Goal: Task Accomplishment & Management: Complete application form

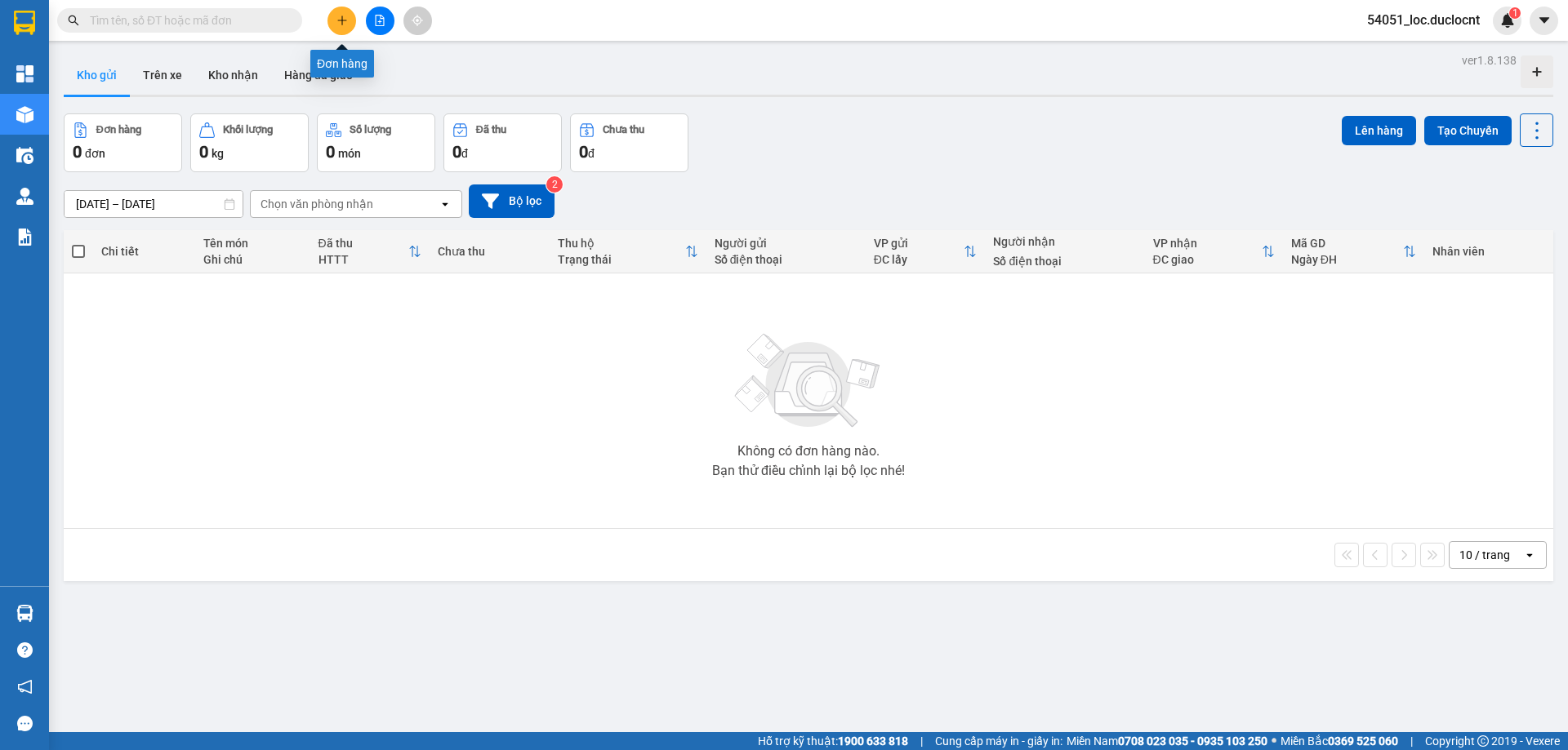
drag, startPoint x: 0, startPoint y: 0, endPoint x: 347, endPoint y: 19, distance: 347.5
click at [347, 19] on icon "plus" at bounding box center [341, 20] width 11 height 11
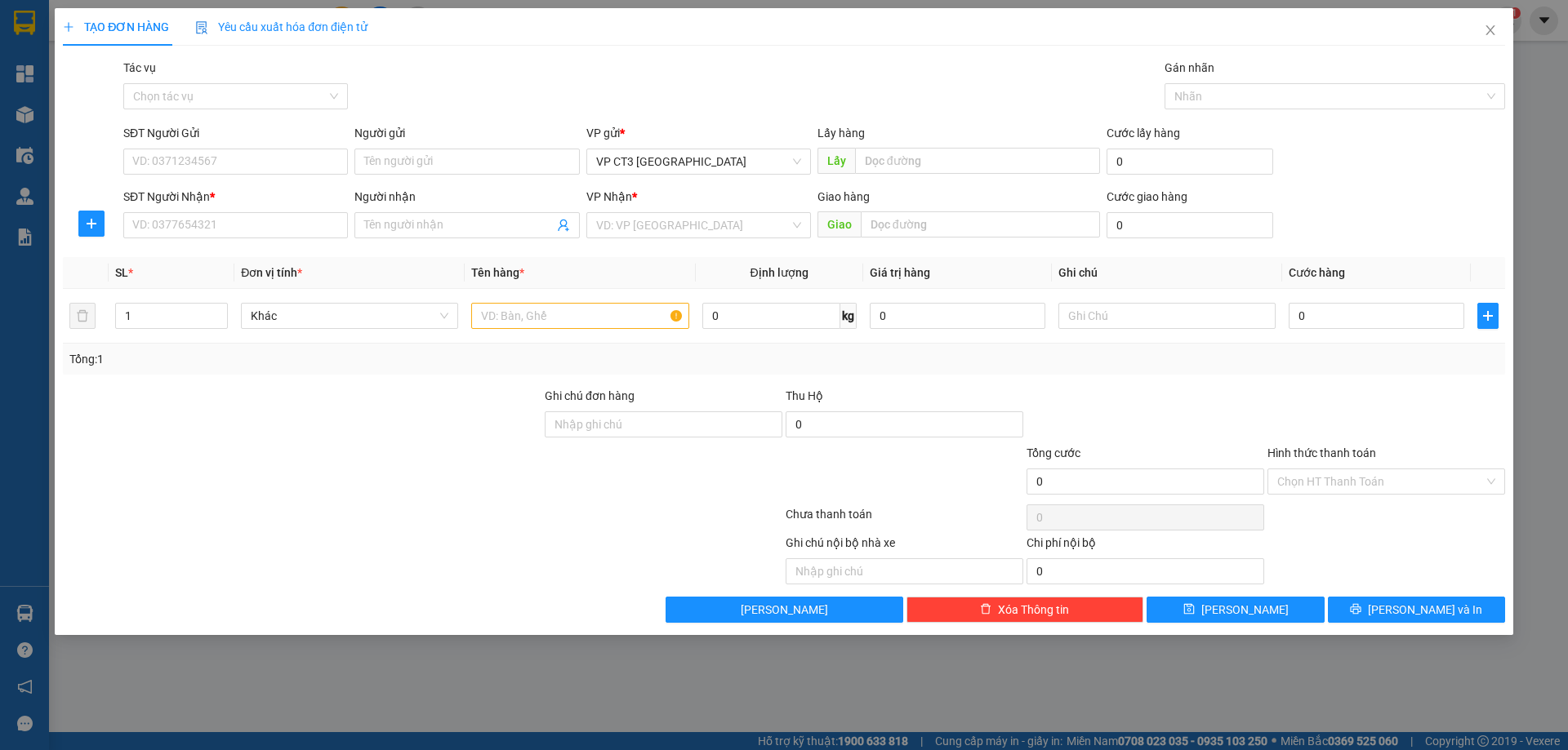
click at [300, 83] on div "Tác vụ" at bounding box center [235, 71] width 224 height 25
click at [298, 95] on input "Tác vụ" at bounding box center [230, 96] width 194 height 25
click at [260, 155] on div "Nhập hàng kho nhận" at bounding box center [236, 154] width 205 height 18
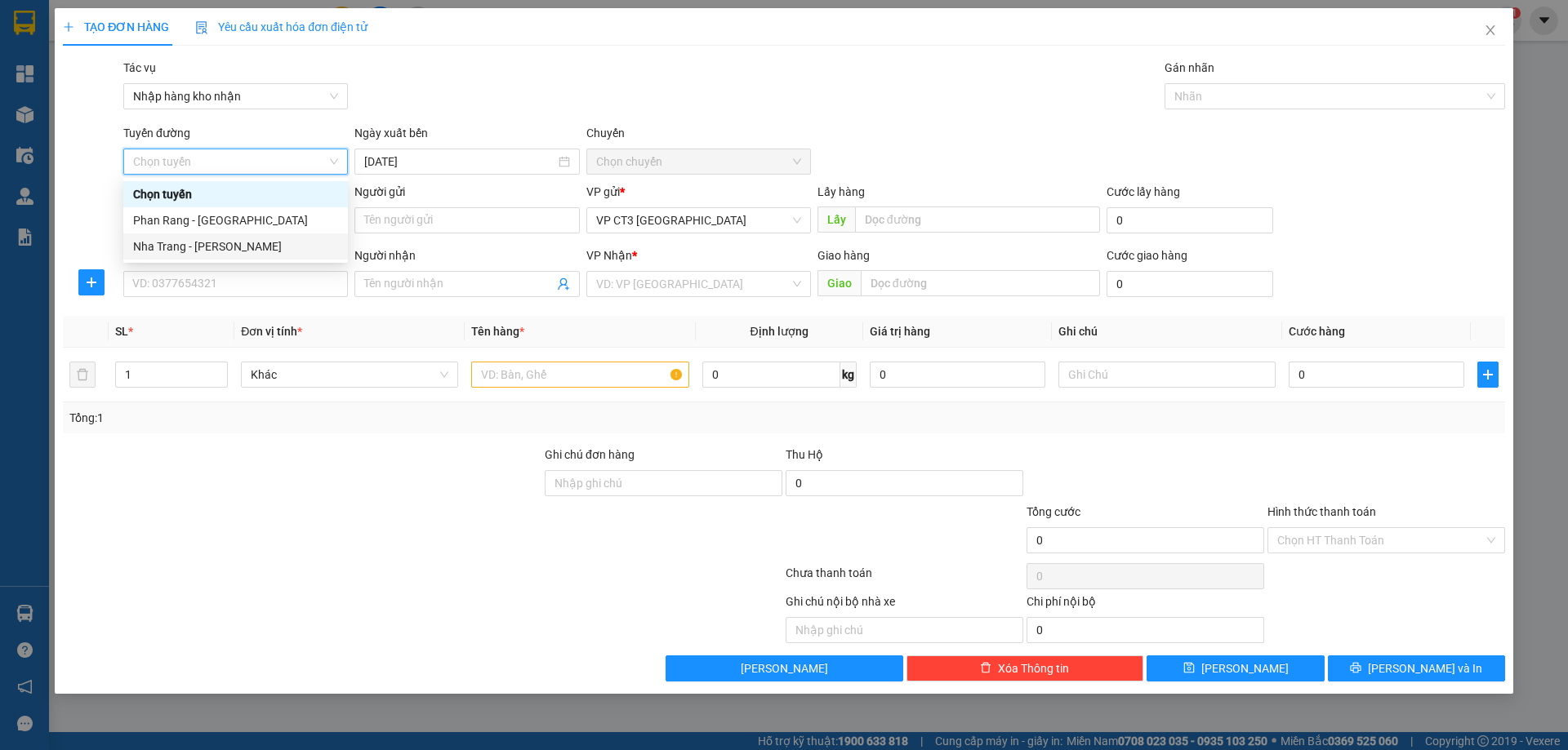
click at [254, 246] on div "Nha Trang - [PERSON_NAME]" at bounding box center [236, 246] width 205 height 18
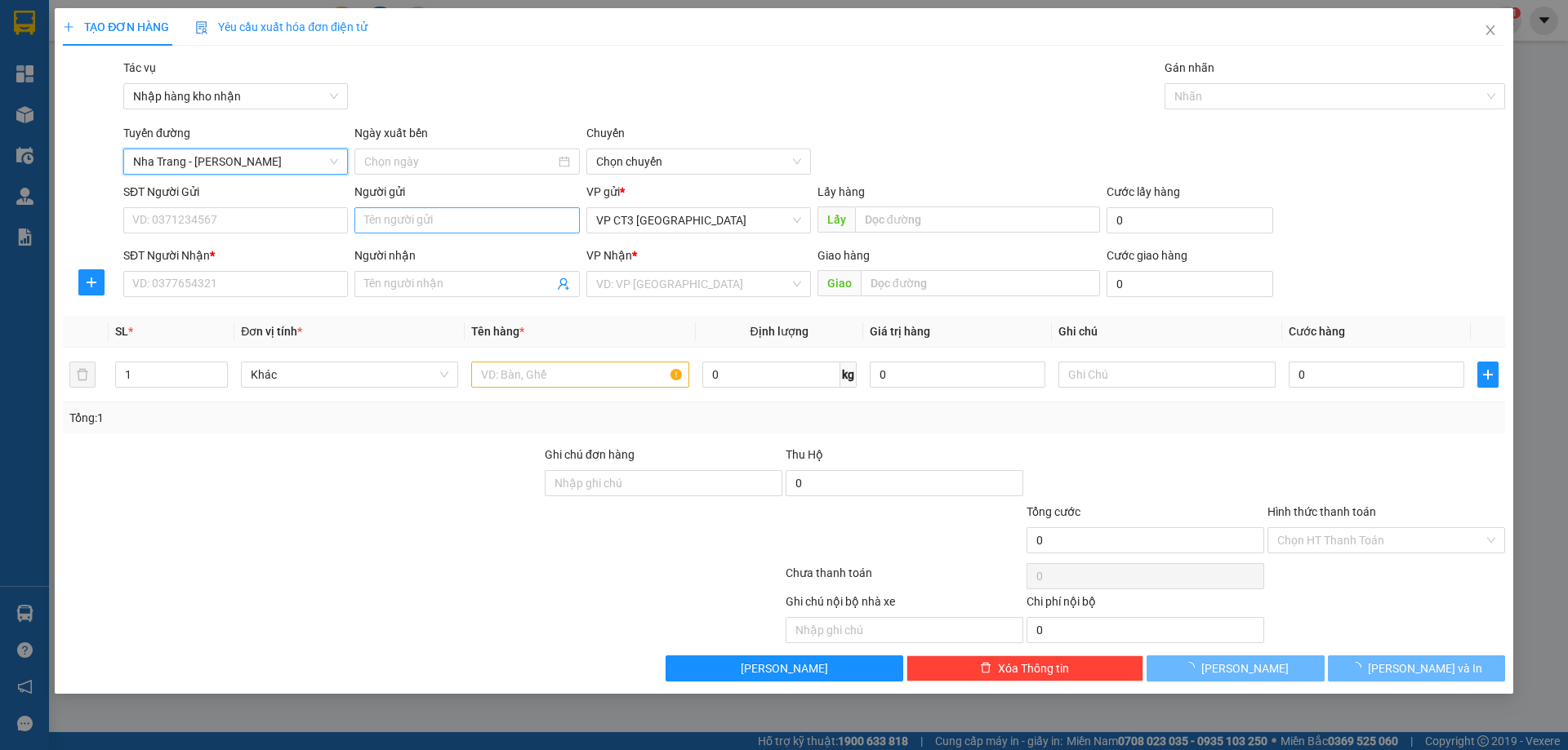
type input "[DATE]"
click at [715, 152] on span "04:30" at bounding box center [698, 161] width 205 height 25
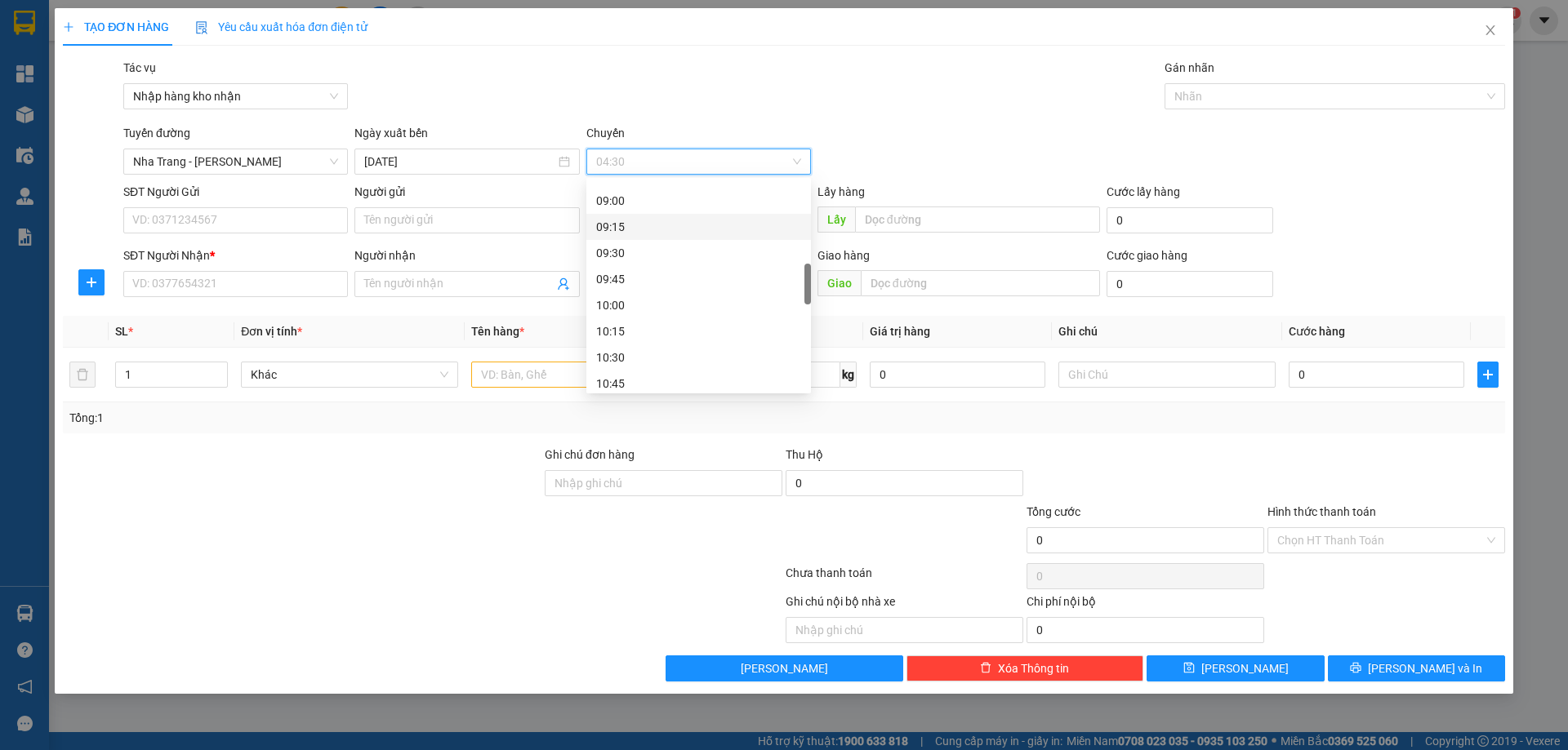
scroll to position [408, 0]
click at [644, 253] on div "08:45" at bounding box center [698, 256] width 205 height 18
click at [1270, 84] on div "Nhãn" at bounding box center [1334, 96] width 341 height 26
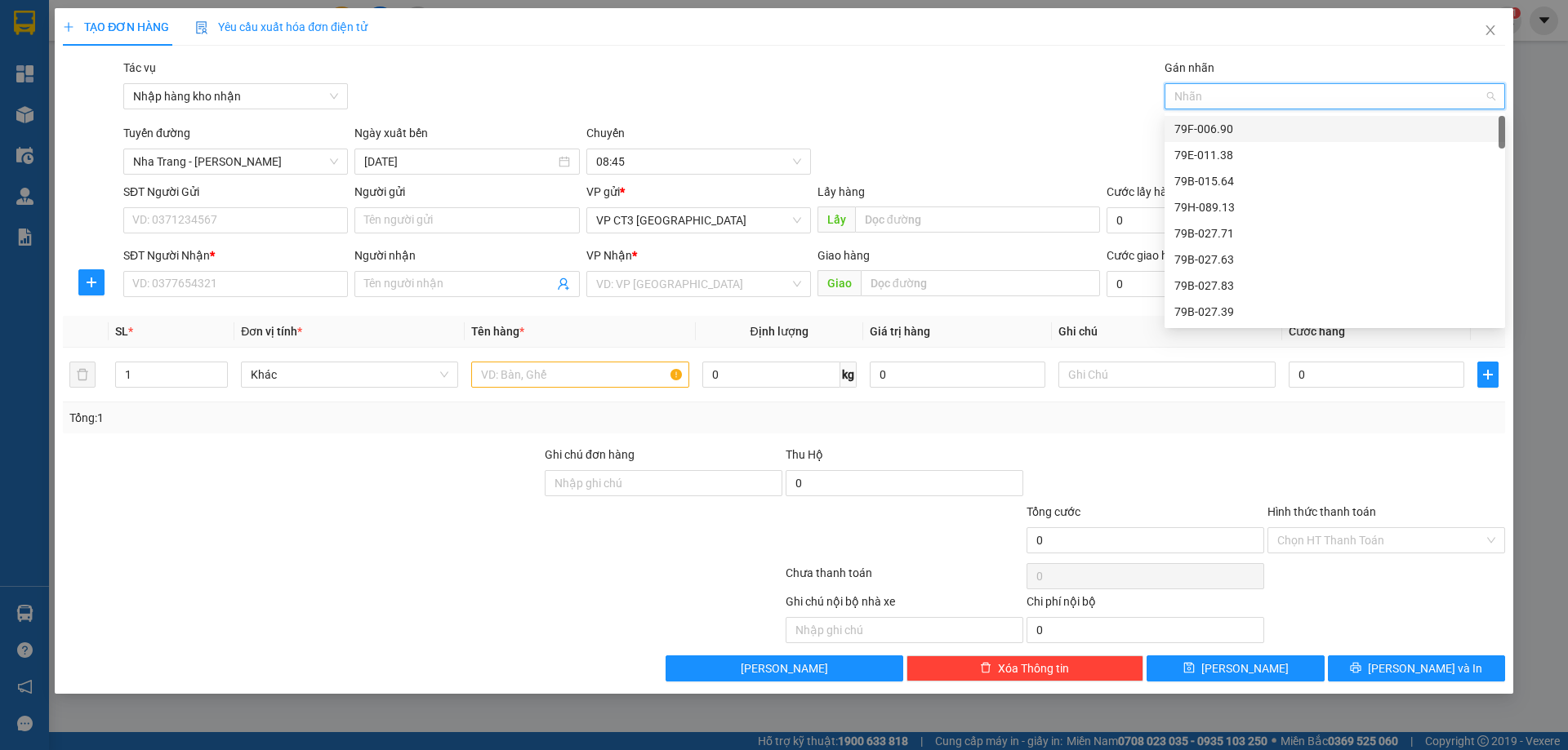
click at [1240, 103] on div at bounding box center [1326, 96] width 316 height 20
type input "129"
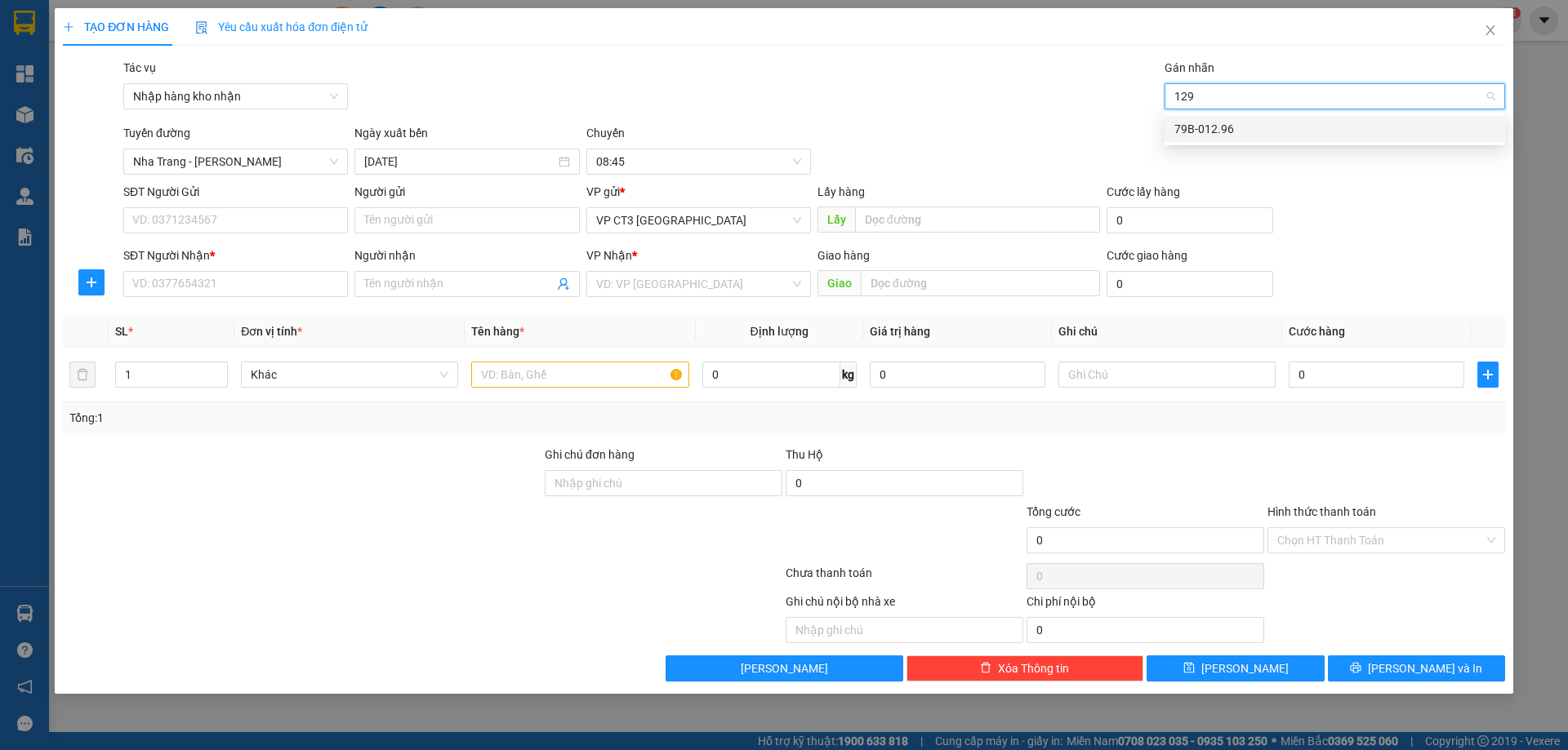
click at [1234, 127] on div "79B-012.96" at bounding box center [1334, 129] width 321 height 18
type input "vinh"
click at [1267, 130] on div "Vĩnh- 0327582779" at bounding box center [1334, 129] width 321 height 18
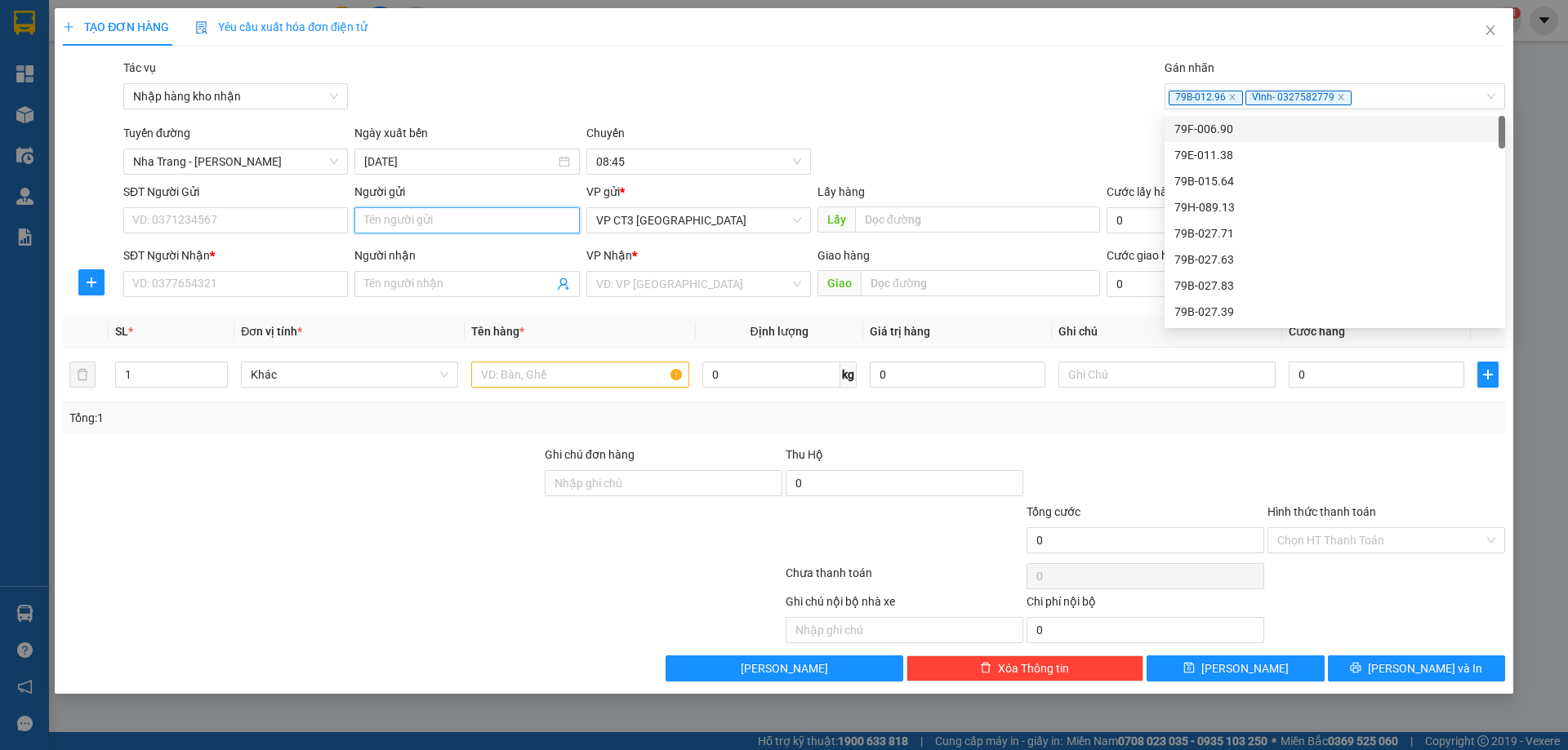
click at [392, 222] on input "Người gửi" at bounding box center [466, 220] width 224 height 26
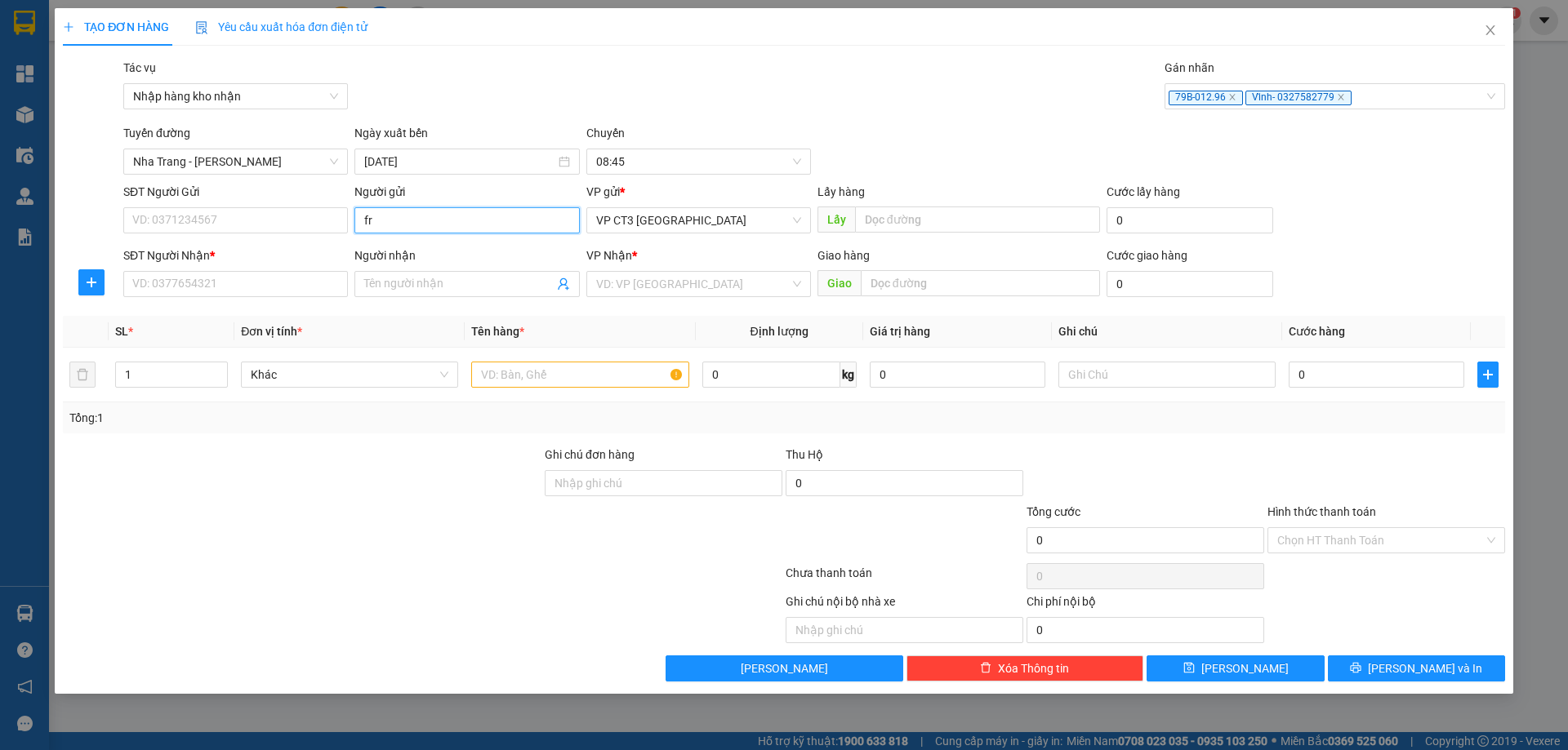
type input "f"
type input "thực phẩm"
click at [445, 255] on div "Thực Phẩm Sạch - 0938879923" at bounding box center [467, 253] width 205 height 18
type input "0938879923"
type input "Thực Phẩm Sạch"
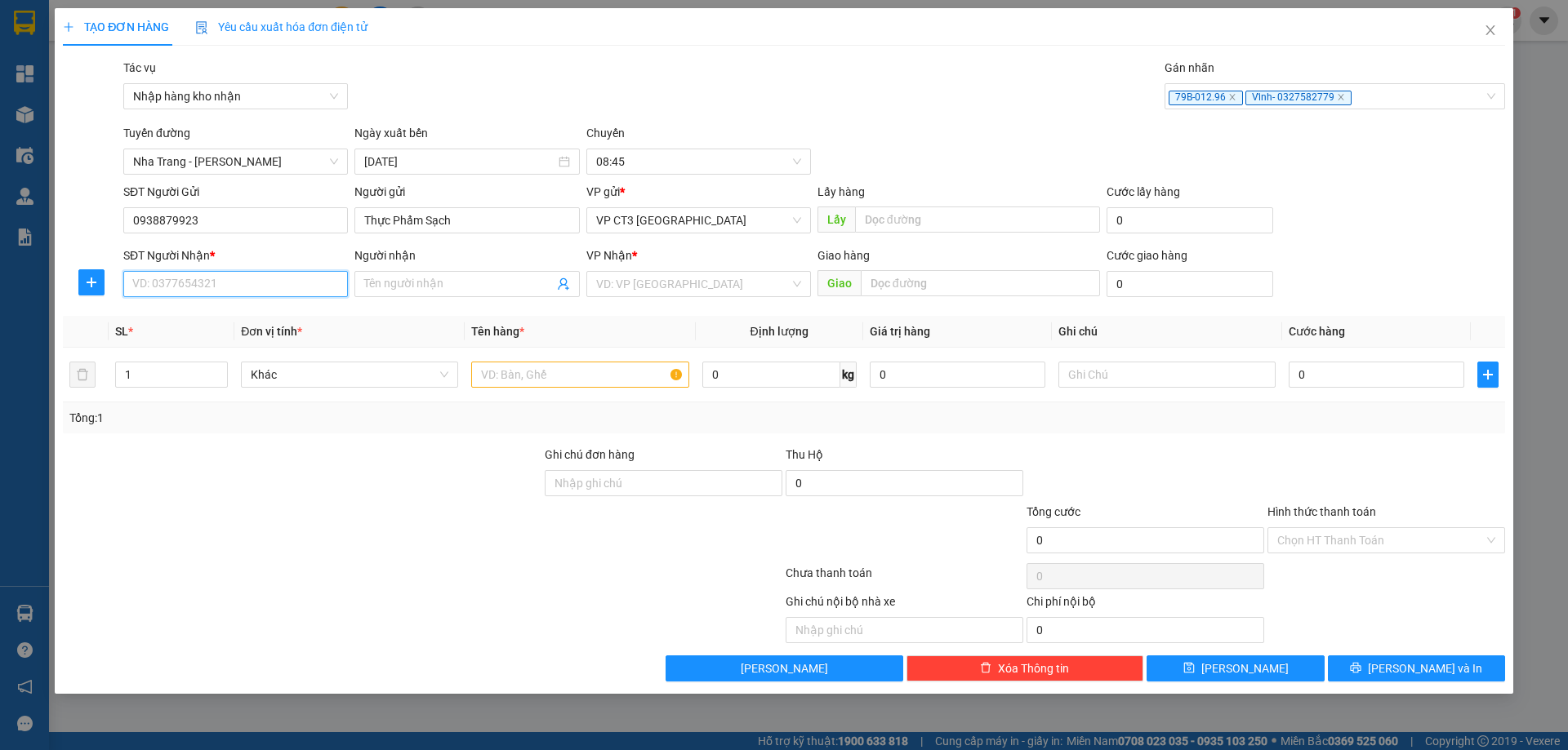
click at [258, 285] on input "SĐT Người Nhận *" at bounding box center [235, 284] width 224 height 26
click at [294, 285] on input "SĐT Người Nhận *" at bounding box center [235, 284] width 224 height 26
drag, startPoint x: 253, startPoint y: 216, endPoint x: 19, endPoint y: 218, distance: 234.0
click at [19, 218] on div "TẠO ĐƠN HÀNG Yêu cầu xuất hóa đơn điện tử Transit Pickup Surcharge Ids Transit …" at bounding box center [784, 375] width 1568 height 750
type input "0973586436"
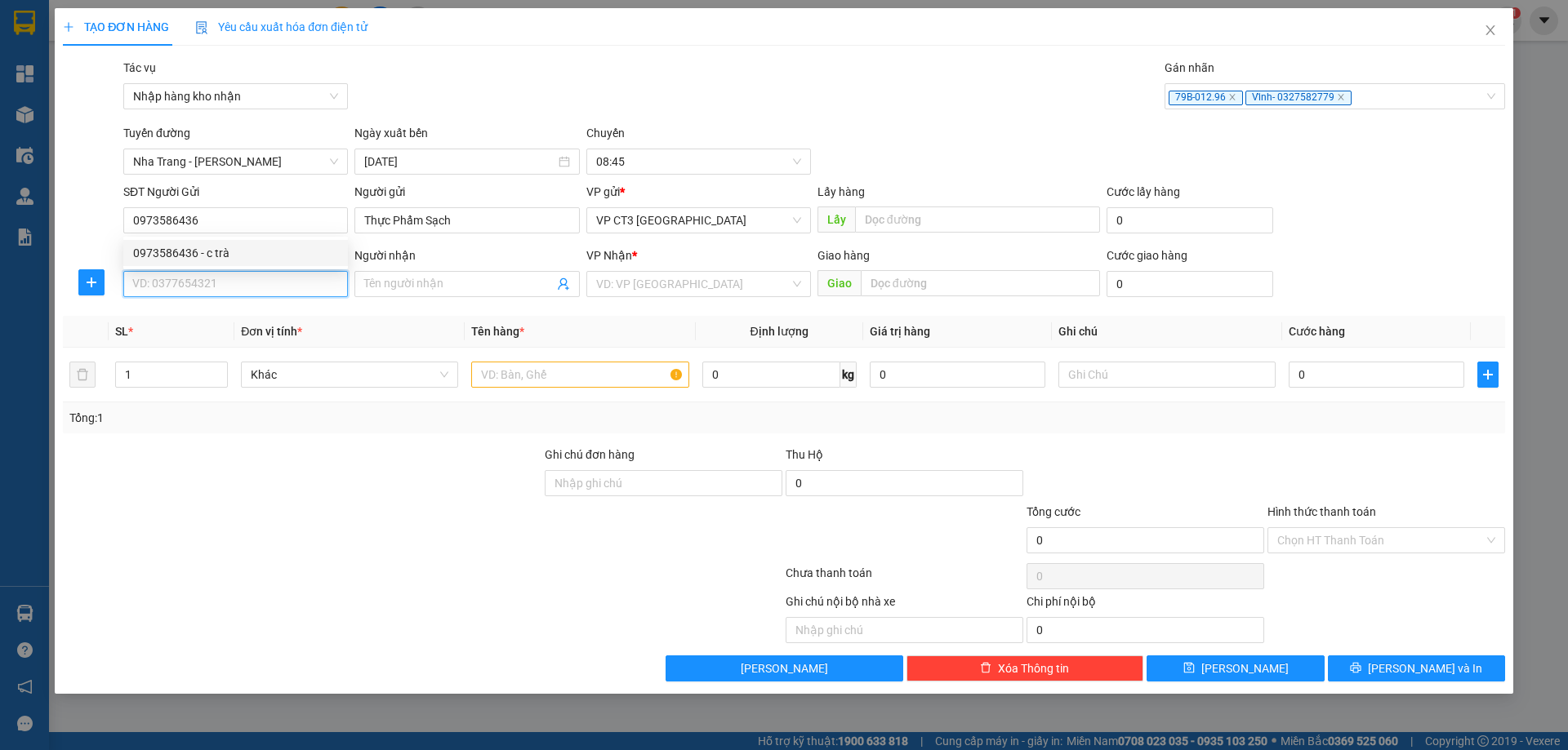
click at [219, 296] on input "SĐT Người Nhận *" at bounding box center [235, 284] width 224 height 26
click at [226, 282] on input "SĐT Người Nhận *" at bounding box center [235, 284] width 224 height 26
click at [379, 281] on input "Người nhận" at bounding box center [458, 283] width 189 height 18
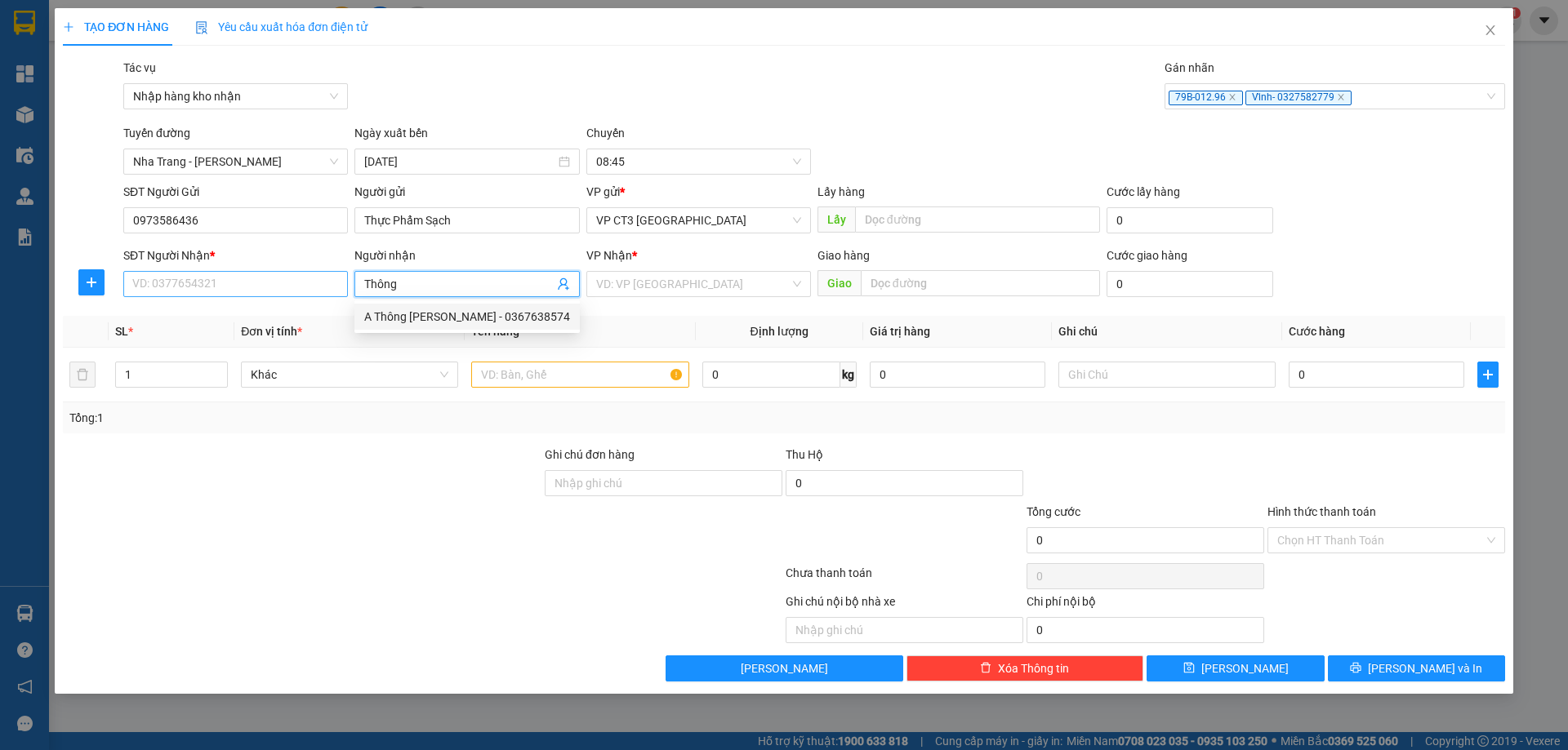
type input "Thông"
click at [224, 276] on input "SĐT Người Nhận *" at bounding box center [235, 284] width 224 height 26
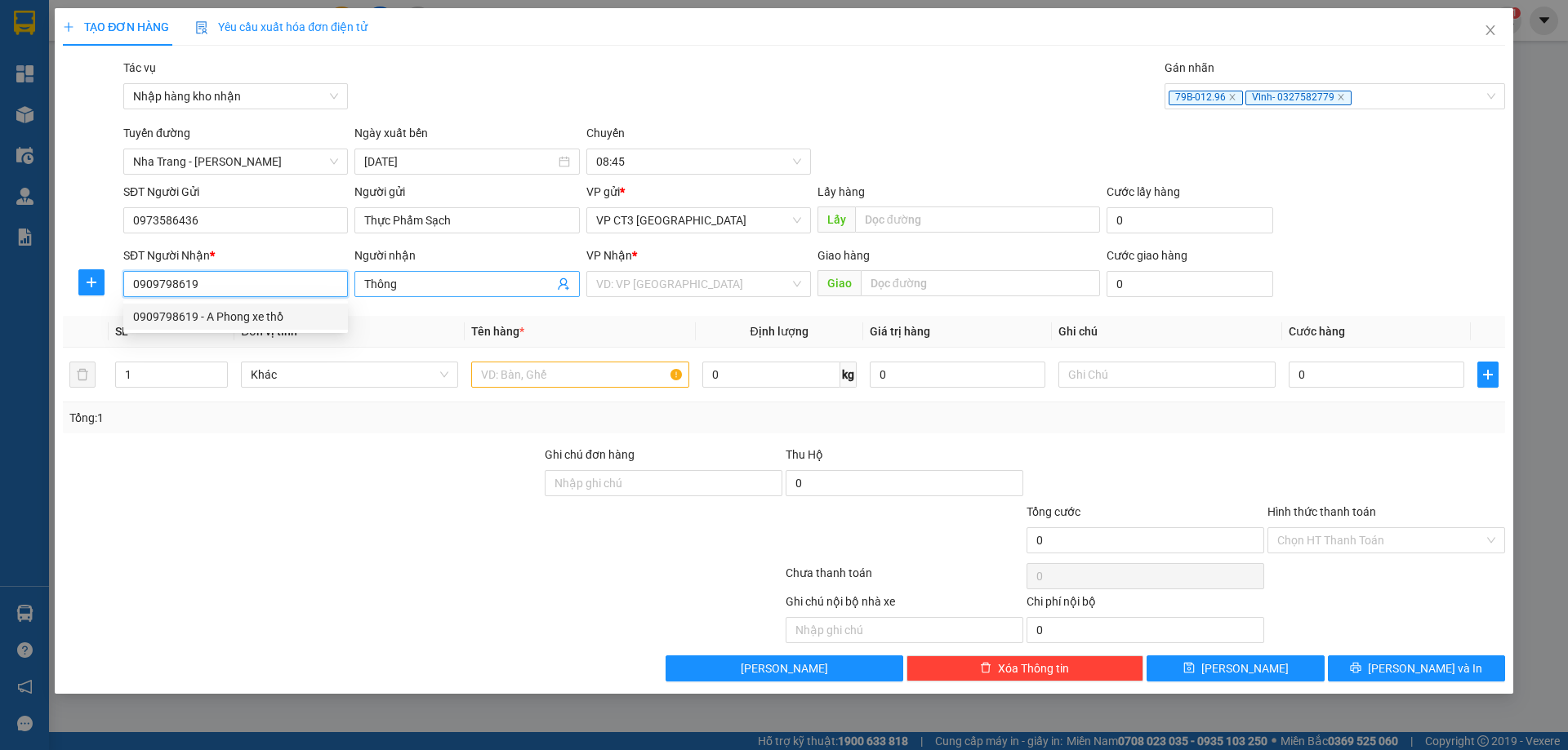
type input "0909798619"
click at [440, 276] on input "Thông" at bounding box center [458, 283] width 189 height 18
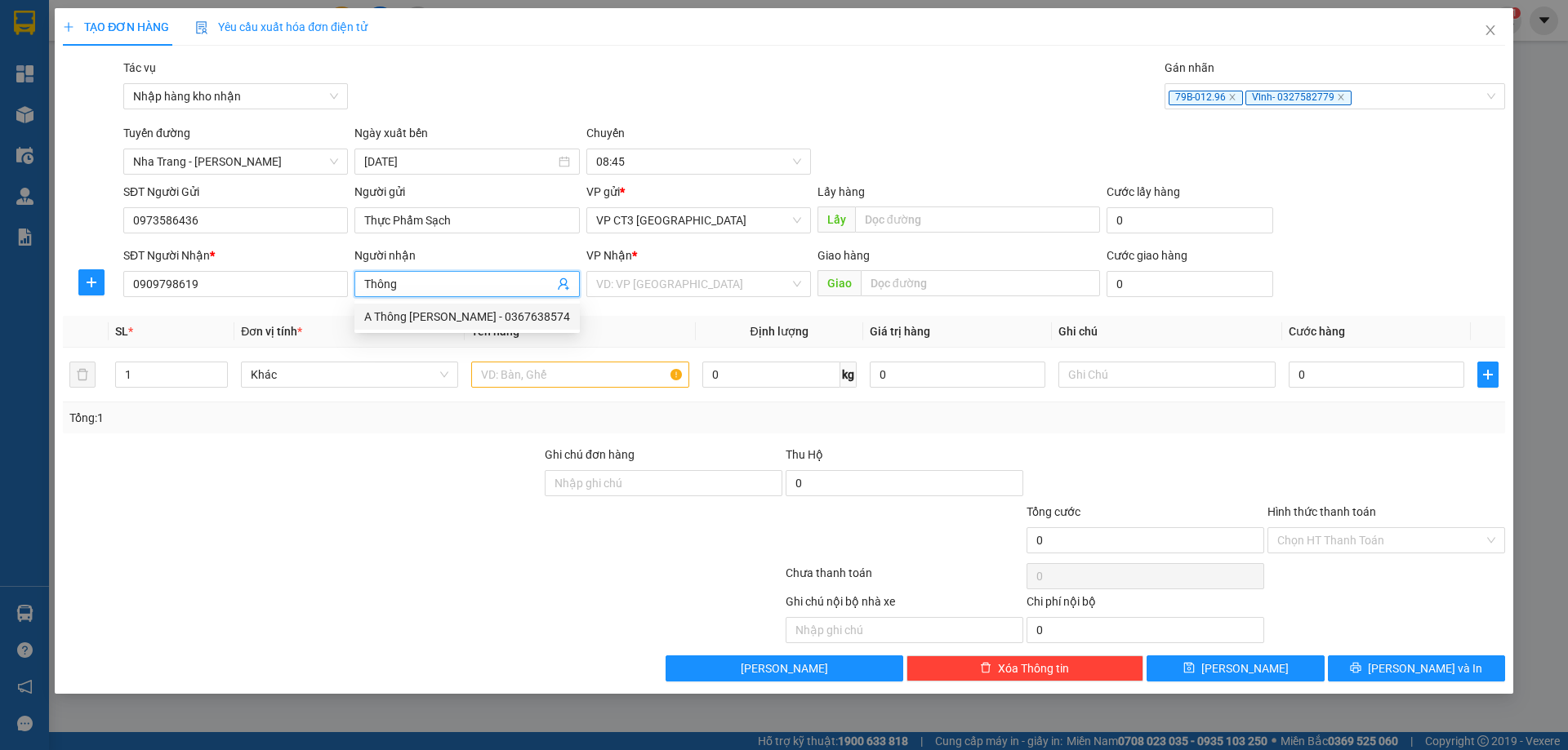
drag, startPoint x: 405, startPoint y: 280, endPoint x: 353, endPoint y: 280, distance: 52.0
click at [353, 280] on div "Người nhận Thông" at bounding box center [466, 275] width 231 height 57
click at [417, 313] on div "A Phong xe thồ - 0909798619" at bounding box center [467, 317] width 205 height 18
type input "A Phong xe thồ"
click at [717, 285] on input "search" at bounding box center [692, 284] width 194 height 25
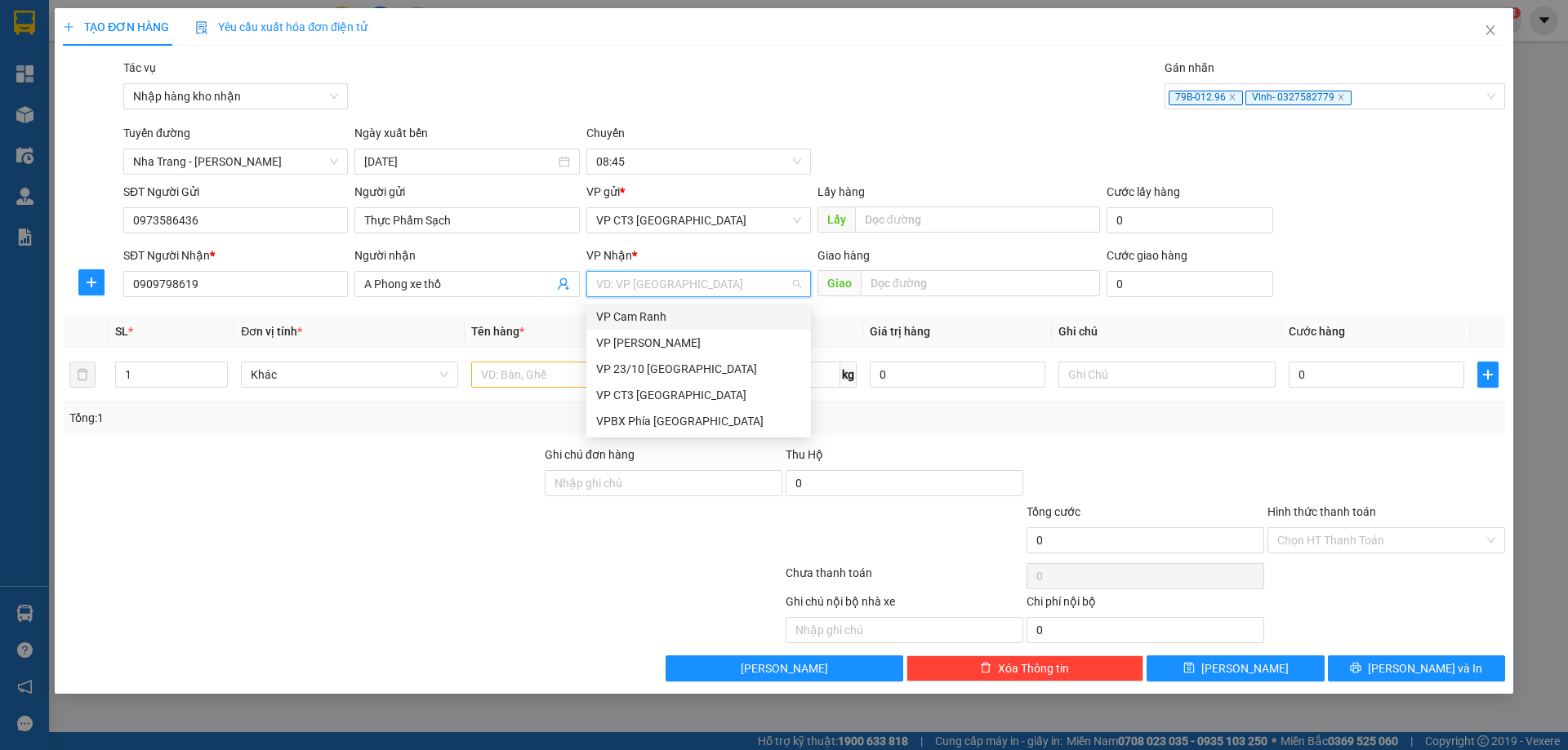
click at [650, 340] on div "VP [PERSON_NAME]" at bounding box center [698, 342] width 205 height 18
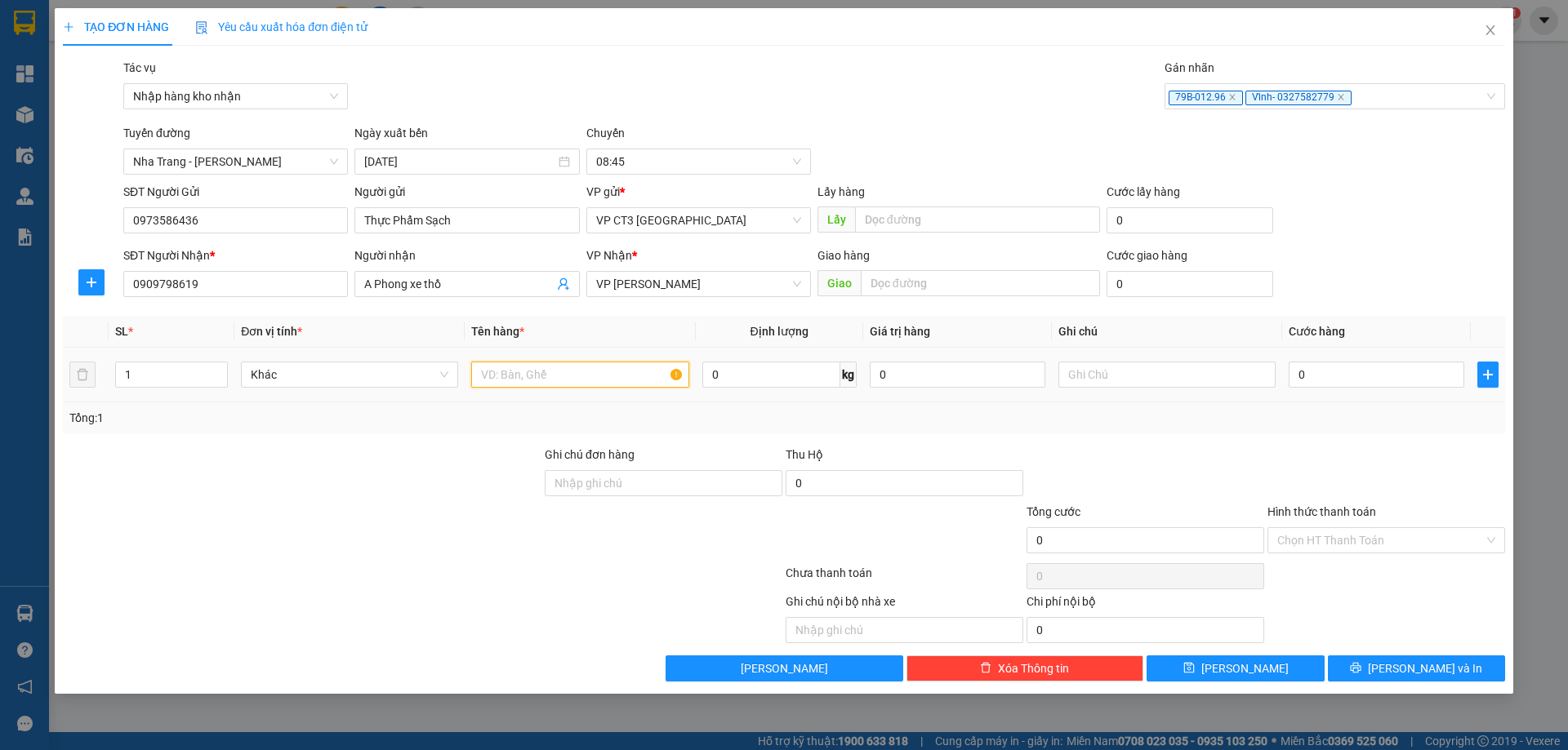
click at [513, 378] on input "text" at bounding box center [580, 375] width 217 height 26
type input "Thùng xốp"
click at [1390, 375] on input "0" at bounding box center [1376, 375] width 176 height 26
type input "5"
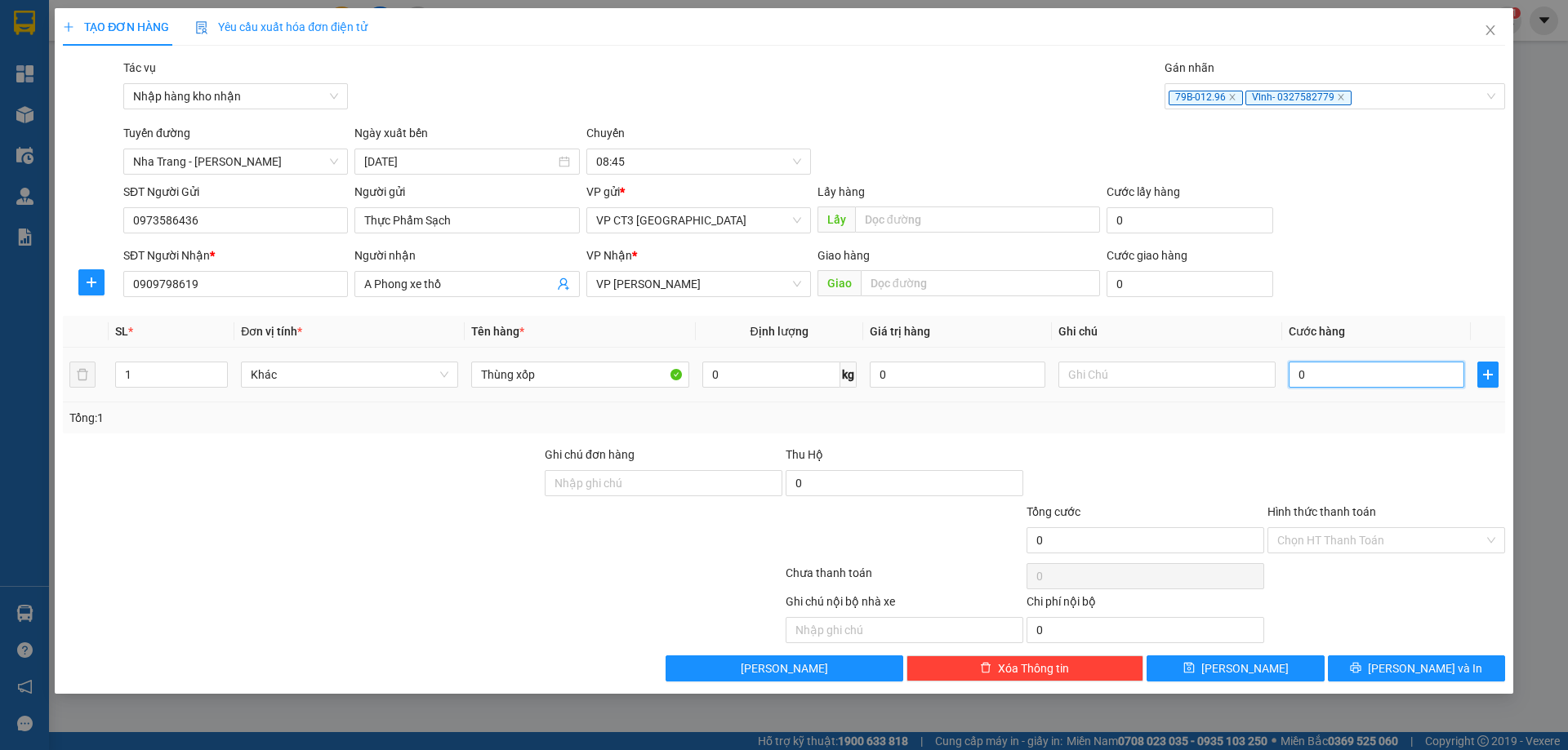
type input "5"
type input "50"
type input "500"
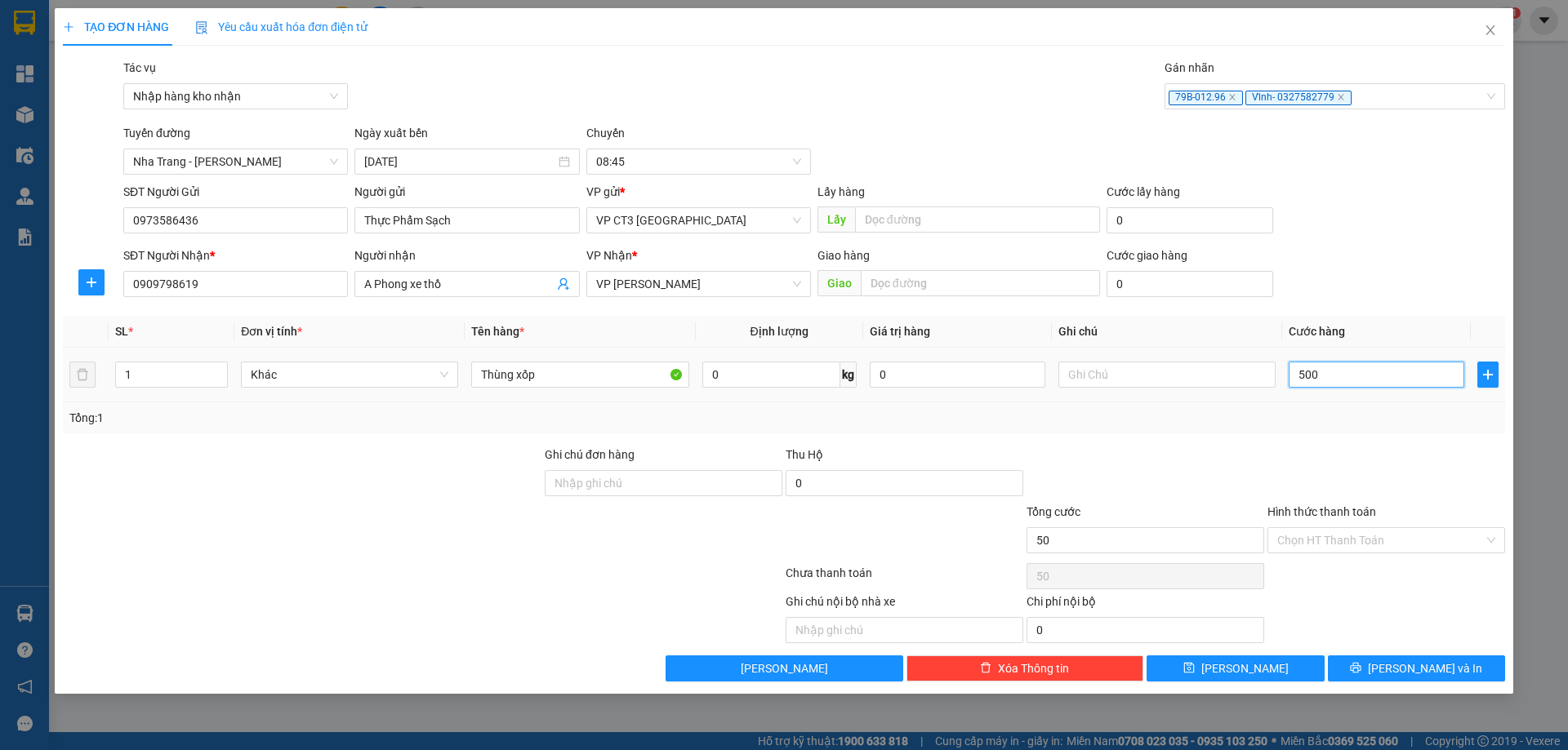
type input "500"
type input "5.000"
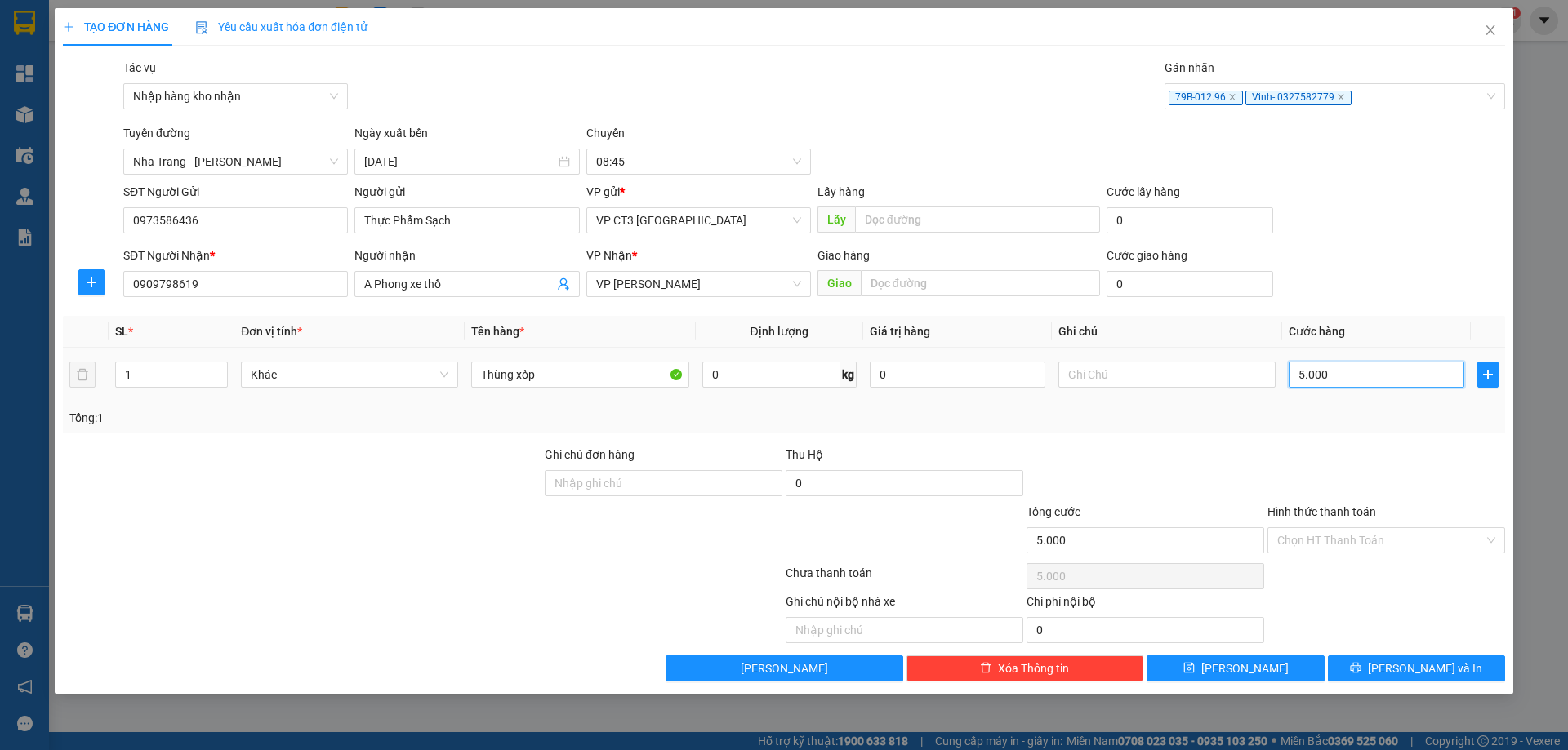
type input "50.000"
click at [1364, 556] on div "Hình thức thanh toán Chọn HT Thanh Toán" at bounding box center [1386, 531] width 237 height 57
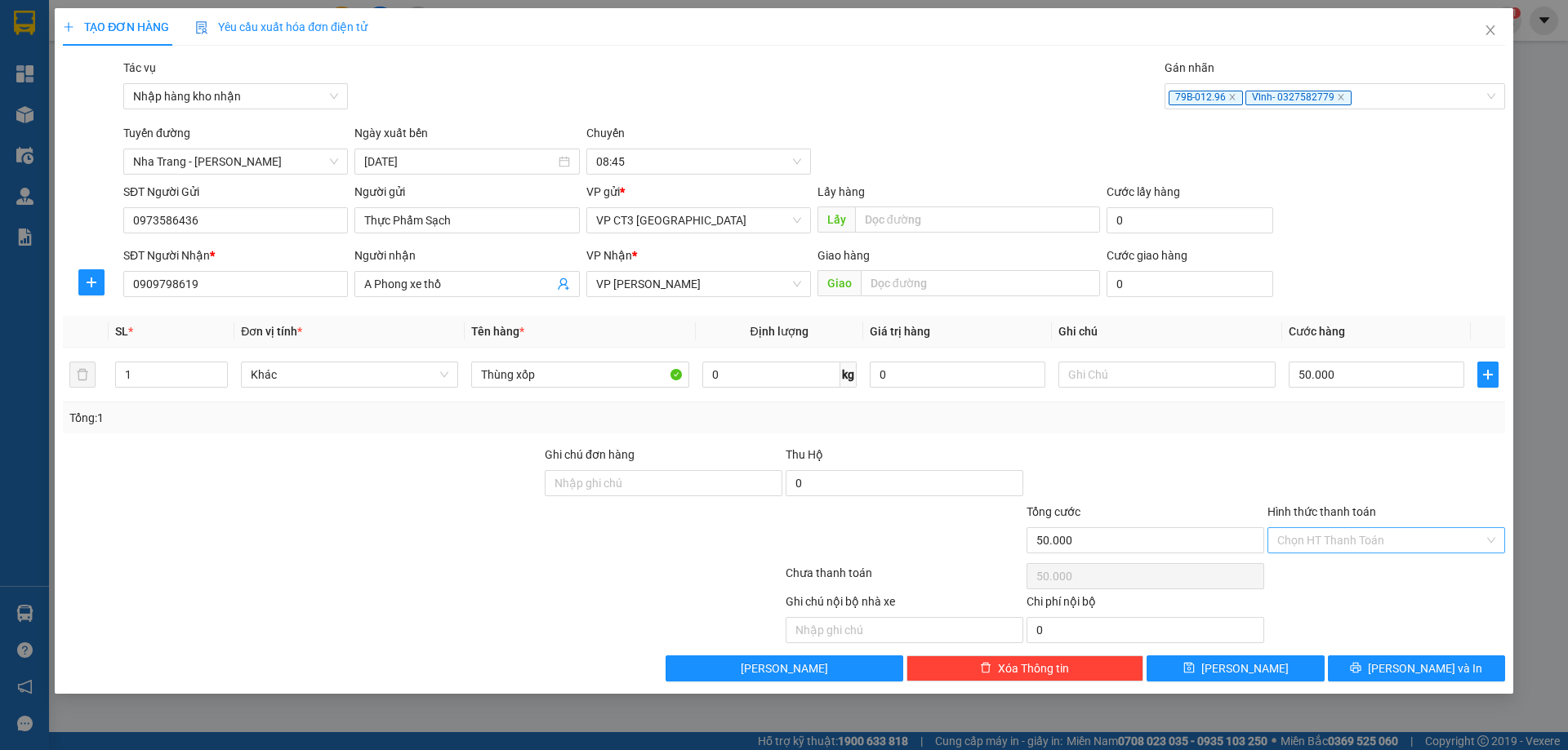
click at [1366, 539] on input "Hình thức thanh toán" at bounding box center [1380, 540] width 207 height 25
click at [1351, 569] on div "Tại văn phòng" at bounding box center [1385, 573] width 218 height 18
type input "0"
click at [1418, 672] on span "[PERSON_NAME] và In" at bounding box center [1425, 668] width 114 height 18
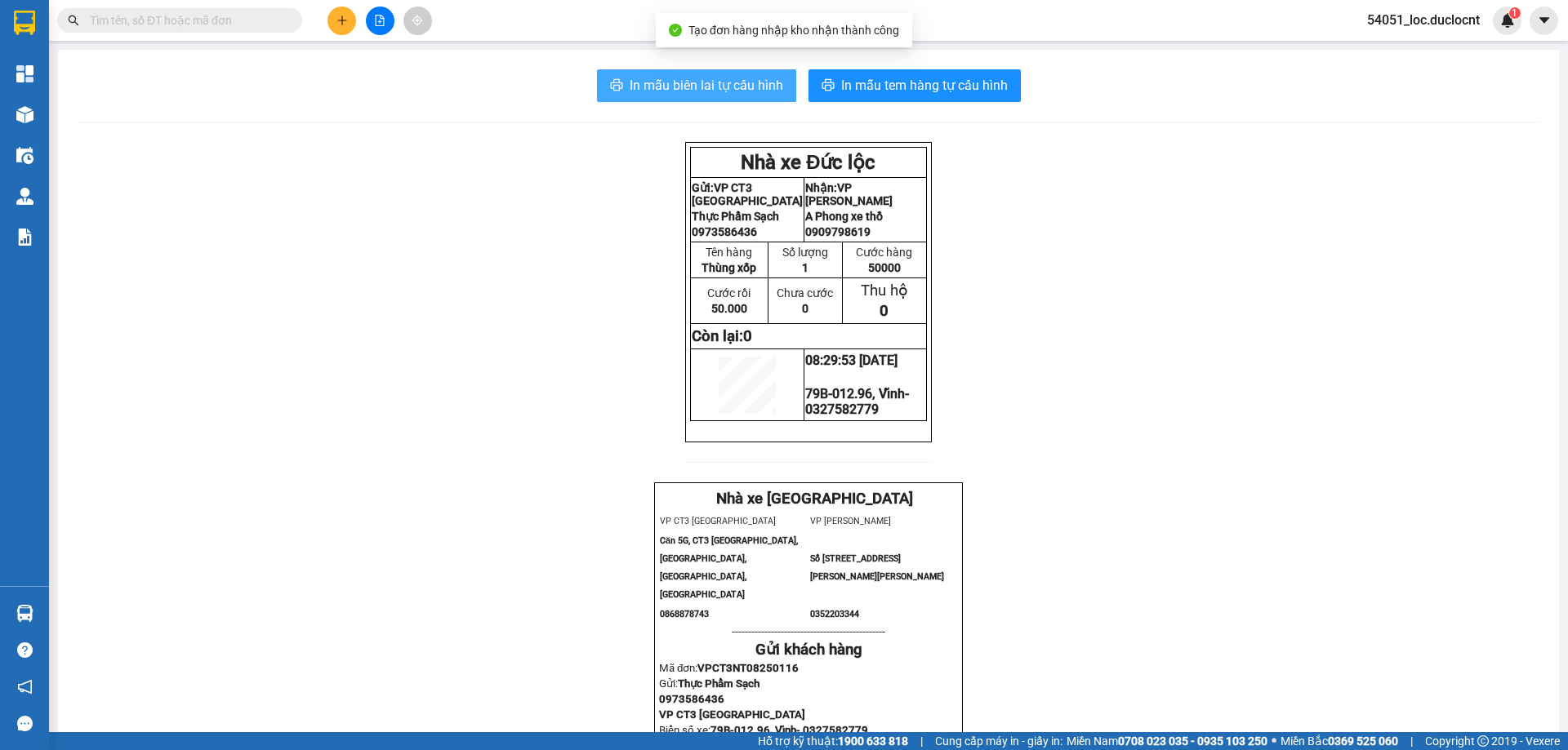
click at [692, 95] on span "In mẫu biên lai tự cấu hình" at bounding box center [706, 85] width 154 height 20
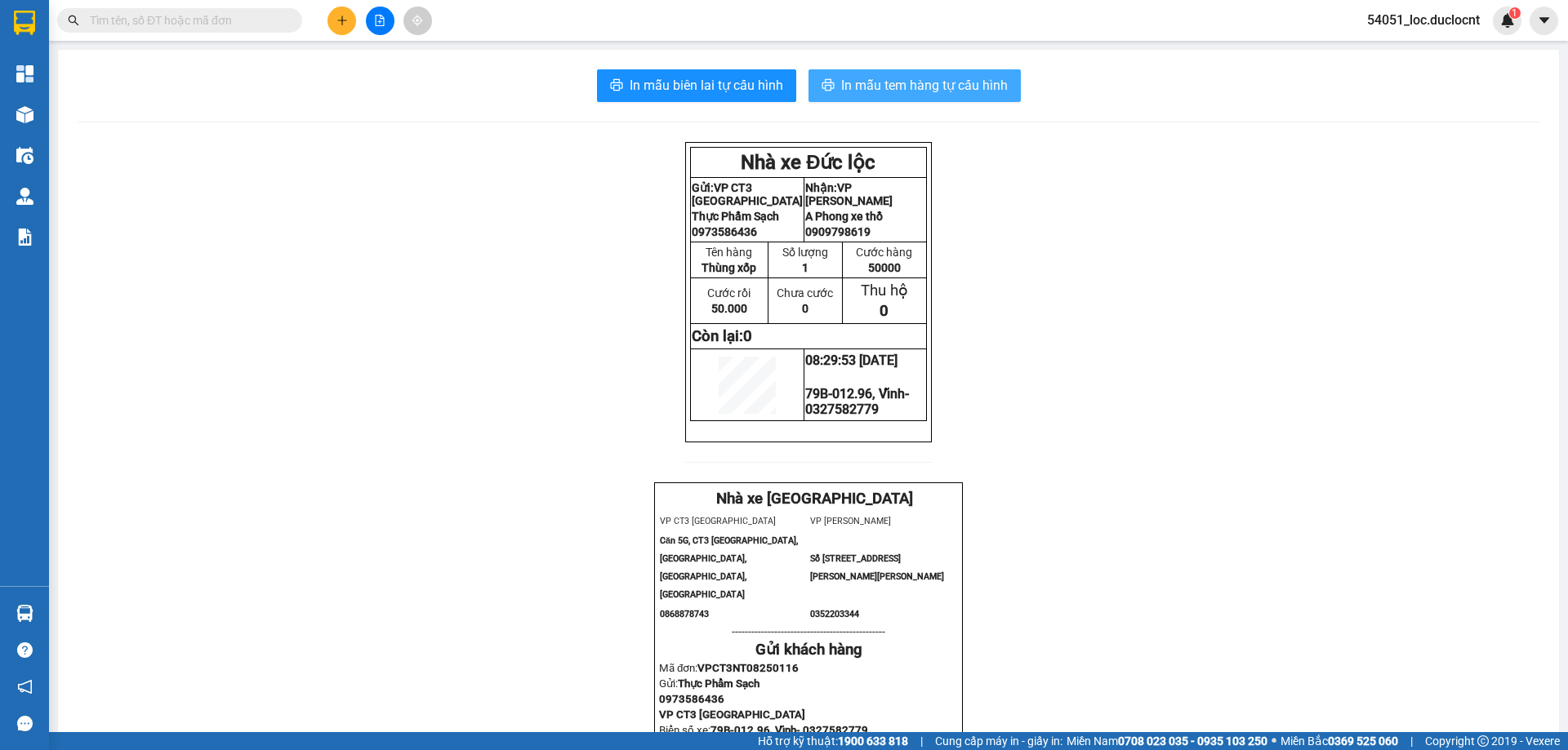
click at [929, 84] on span "In mẫu tem hàng tự cấu hình" at bounding box center [924, 85] width 166 height 20
